Goal: Information Seeking & Learning: Check status

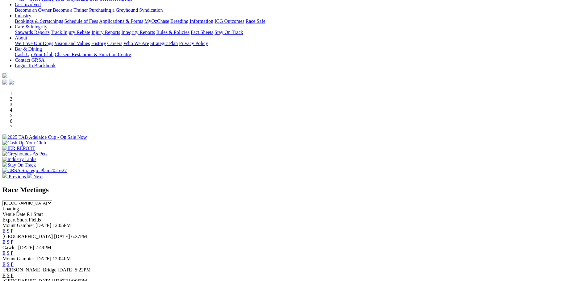
scroll to position [134, 0]
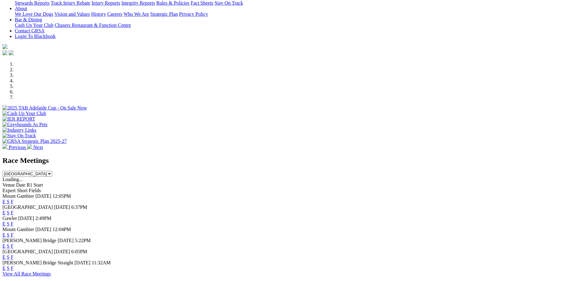
click at [14, 210] on link "F" at bounding box center [12, 212] width 3 height 5
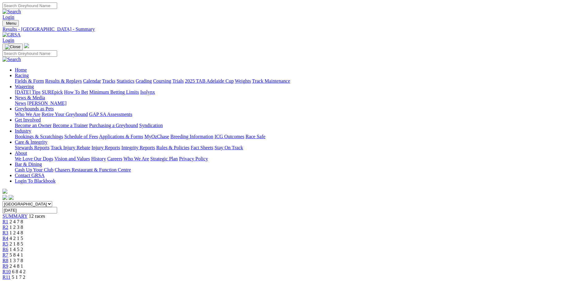
click at [8, 225] on span "R2" at bounding box center [5, 227] width 6 height 5
click at [23, 230] on span "1 2 4 8" at bounding box center [17, 232] width 14 height 5
click at [8, 236] on span "R4" at bounding box center [5, 238] width 6 height 5
click at [8, 241] on span "R5" at bounding box center [5, 243] width 6 height 5
click at [23, 247] on span "1 4 5 2" at bounding box center [17, 249] width 14 height 5
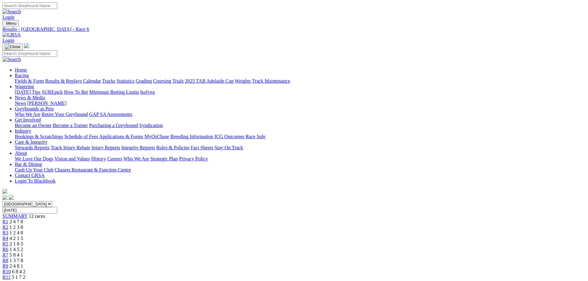
click at [328, 253] on div "R7 5 8 4 1" at bounding box center [293, 256] width 583 height 6
click at [8, 258] on link "R8" at bounding box center [5, 260] width 6 height 5
click at [8, 264] on link "R9" at bounding box center [5, 266] width 6 height 5
click at [11, 269] on span "R10" at bounding box center [6, 271] width 8 height 5
click at [10, 275] on span "R11" at bounding box center [6, 277] width 8 height 5
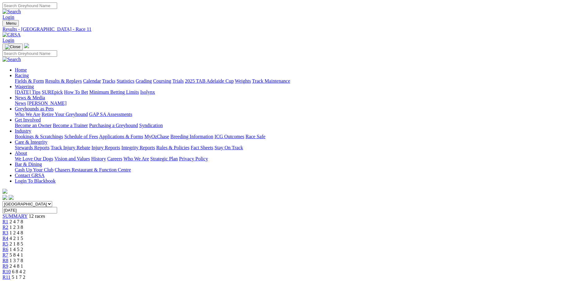
click at [480, 280] on div "R12 1 2 7 4" at bounding box center [293, 283] width 583 height 6
click at [57, 207] on input "[DATE]" at bounding box center [29, 210] width 55 height 6
type input "[DATE]"
